Goal: Task Accomplishment & Management: Manage account settings

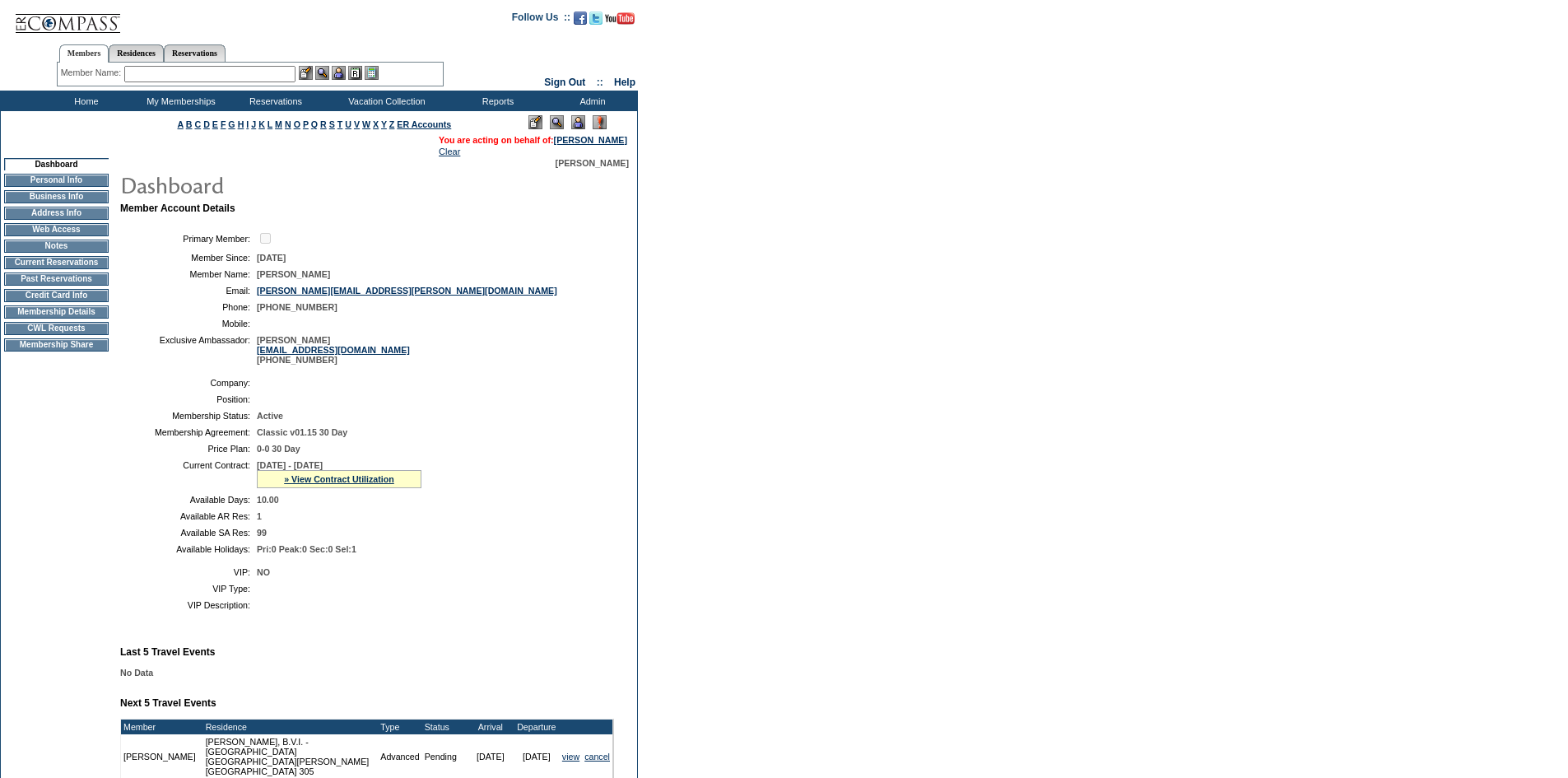
click at [76, 335] on td "CWL Requests" at bounding box center [56, 328] width 105 height 13
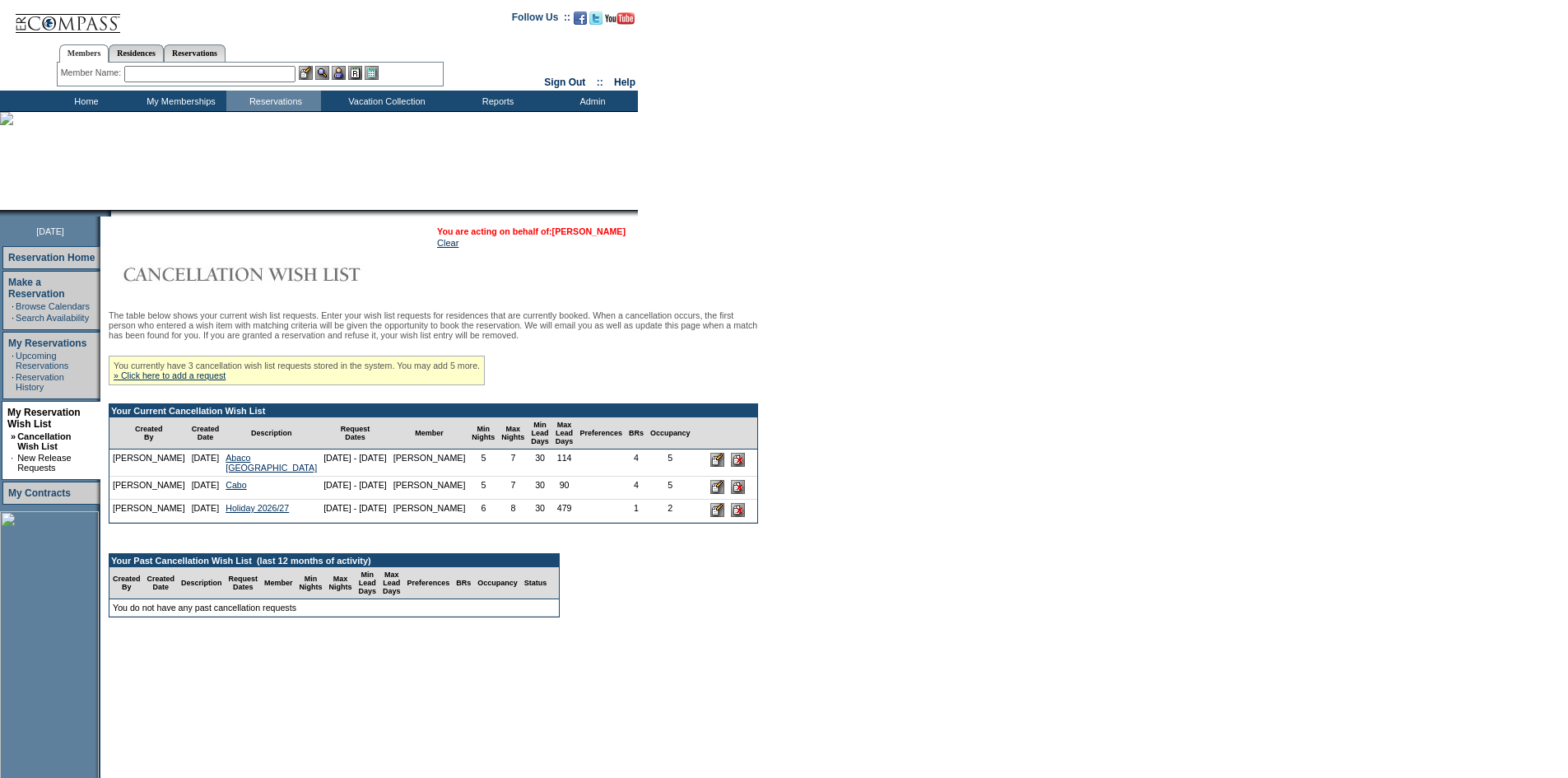
click at [626, 231] on link "[PERSON_NAME]" at bounding box center [589, 231] width 73 height 10
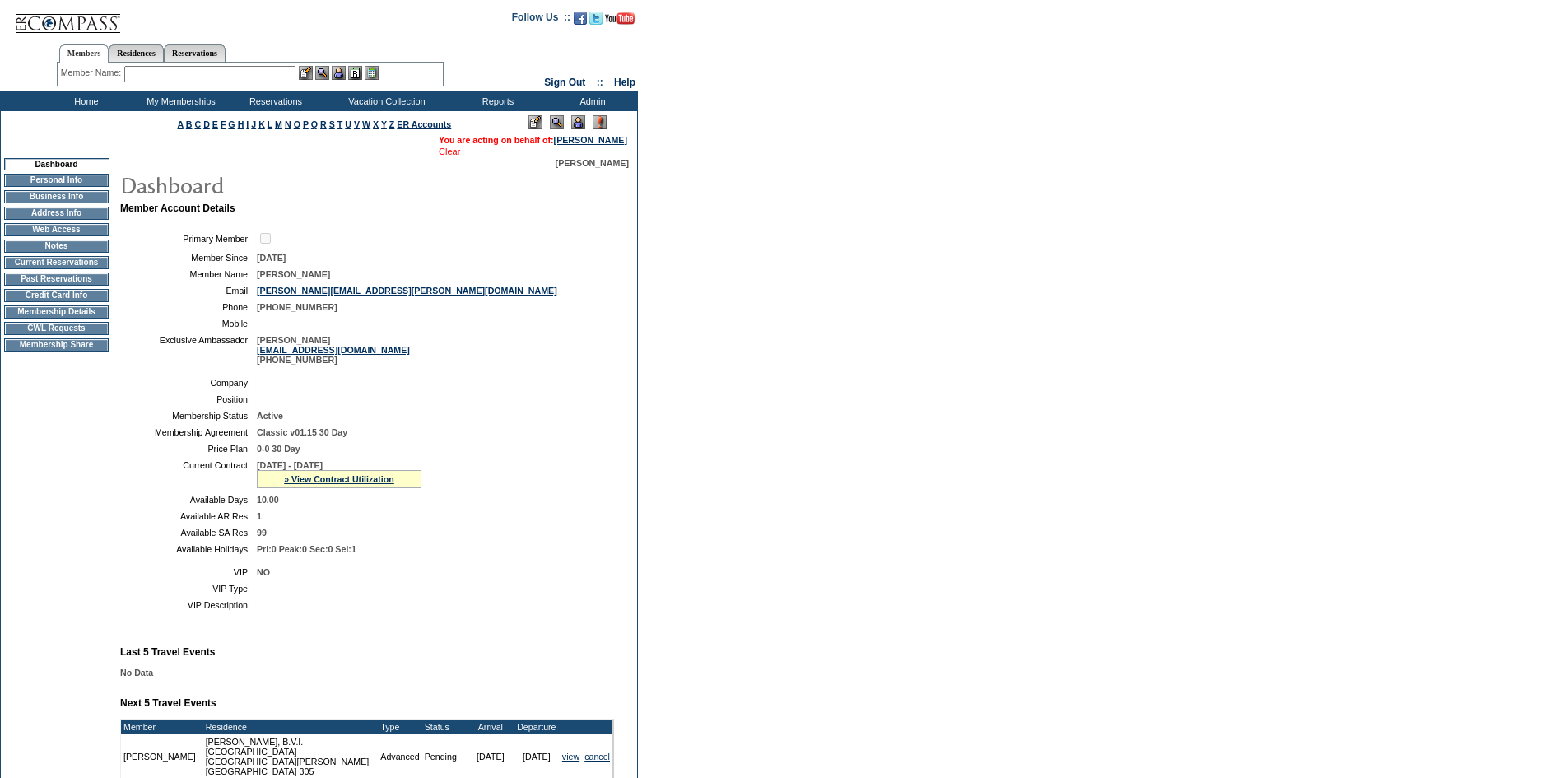
click at [438, 157] on link "Clear" at bounding box center [449, 150] width 21 height 10
